Goal: Task Accomplishment & Management: Manage account settings

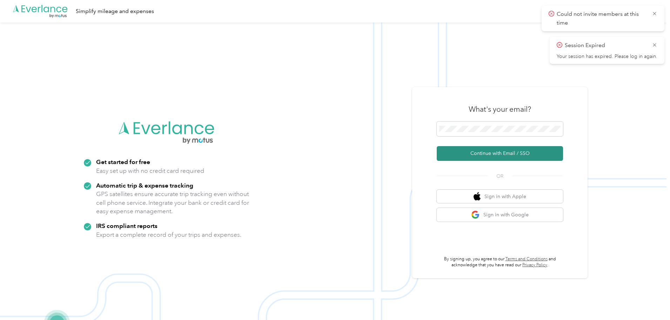
click at [496, 154] on button "Continue with Email / SSO" at bounding box center [500, 153] width 126 height 15
click at [501, 150] on button "Continue with Email / SSO" at bounding box center [500, 153] width 126 height 15
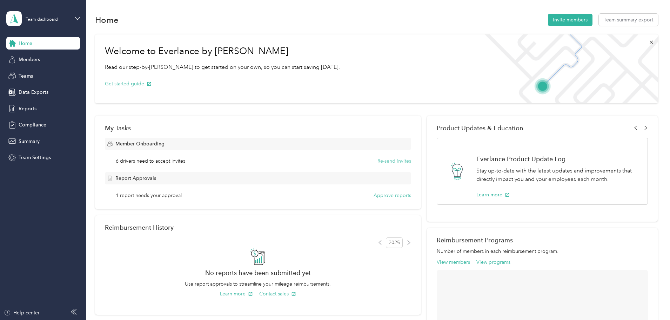
click at [382, 160] on button "Re-send invites" at bounding box center [394, 160] width 34 height 7
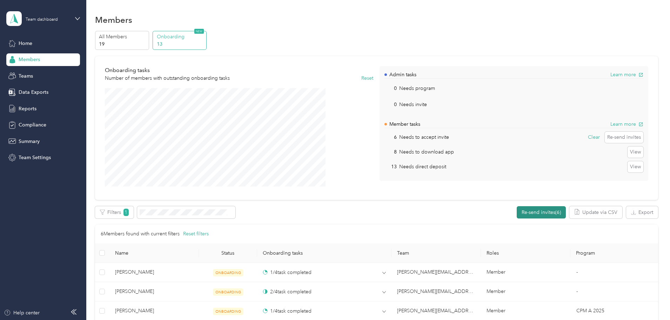
click at [517, 210] on button "Re-send invites (6)" at bounding box center [541, 212] width 49 height 12
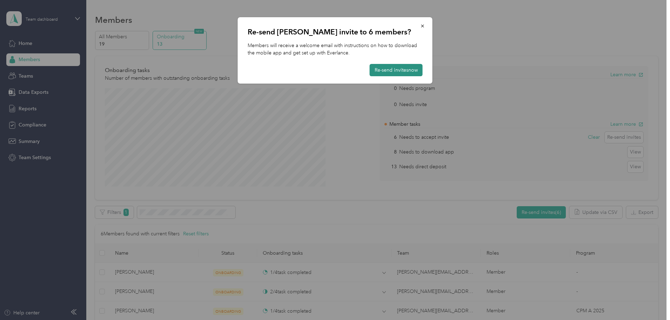
click at [393, 73] on button "Re-send invites now" at bounding box center [396, 70] width 53 height 12
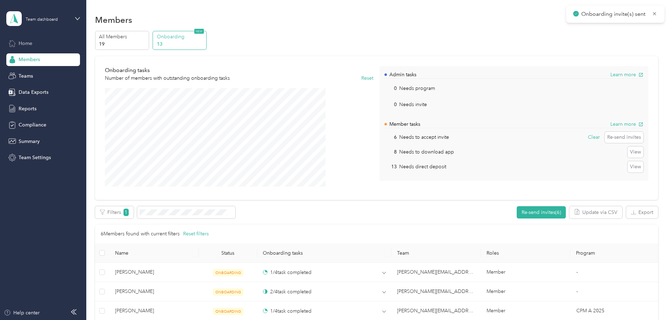
click at [28, 40] on span "Home" at bounding box center [26, 43] width 14 height 7
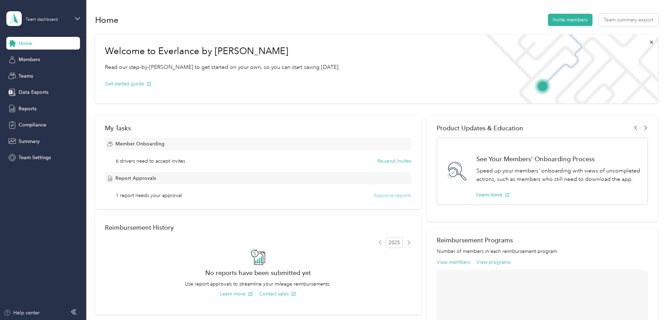
click at [376, 194] on button "Approve reports" at bounding box center [393, 195] width 38 height 7
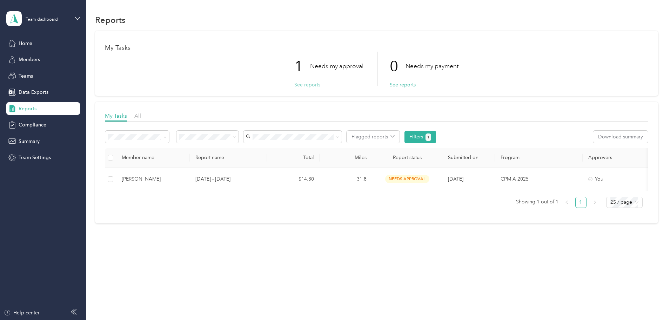
click at [308, 84] on button "See reports" at bounding box center [307, 84] width 26 height 7
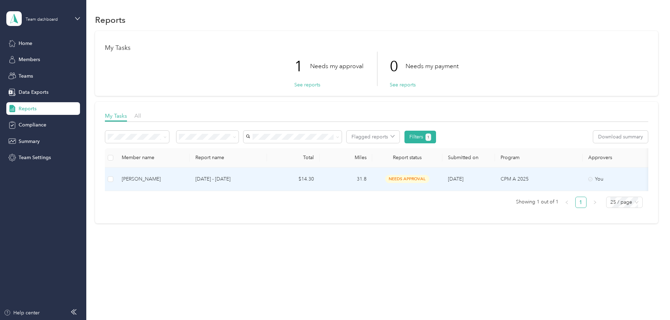
click at [429, 178] on span "needs approval" at bounding box center [407, 179] width 44 height 8
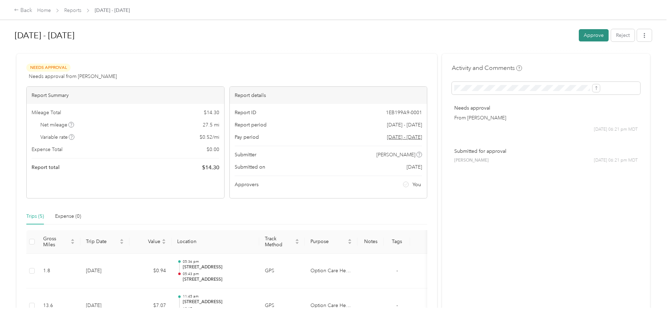
click at [579, 36] on button "Approve" at bounding box center [594, 35] width 30 height 12
click at [579, 39] on button "Approve" at bounding box center [594, 35] width 30 height 12
